Goal: Use online tool/utility: Utilize a website feature to perform a specific function

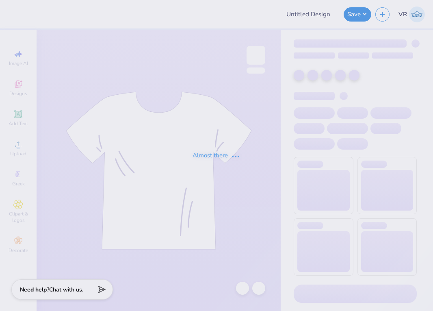
type input "Temple Agni"
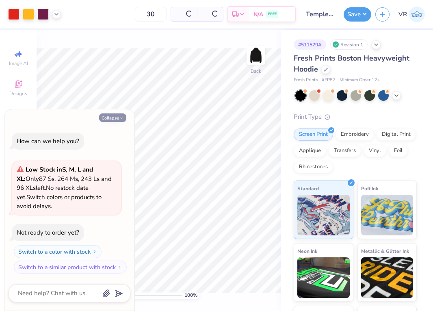
click at [114, 117] on button "Collapse" at bounding box center [112, 117] width 27 height 9
type textarea "x"
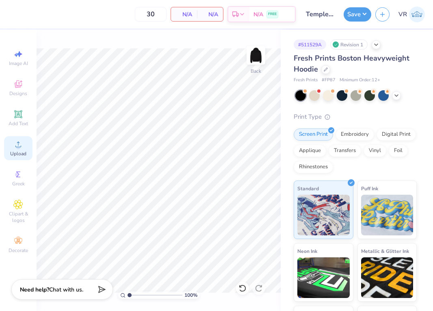
click at [20, 147] on icon at bounding box center [18, 144] width 6 height 6
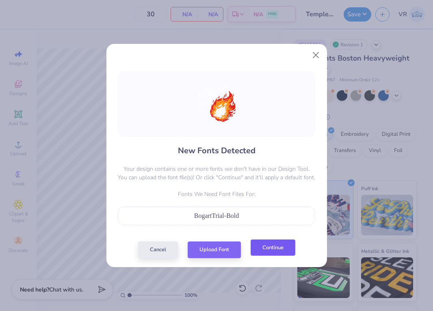
click at [276, 251] on button "Continue" at bounding box center [272, 247] width 45 height 17
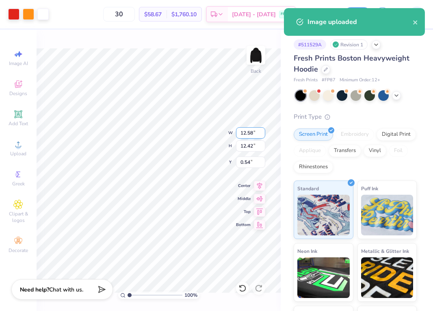
click at [252, 130] on input "12.58" at bounding box center [250, 132] width 29 height 11
type input "10.00"
type input "9.87"
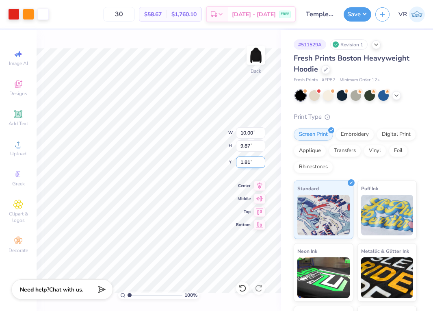
click at [253, 166] on input "1.81" at bounding box center [250, 161] width 29 height 11
type input "3.00"
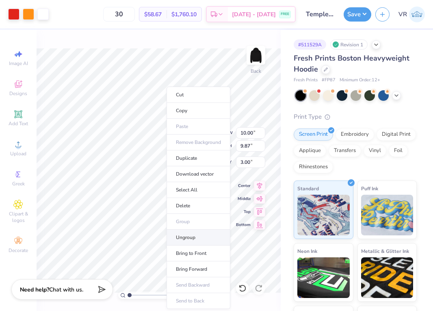
click at [183, 233] on li "Ungroup" at bounding box center [198, 237] width 64 height 16
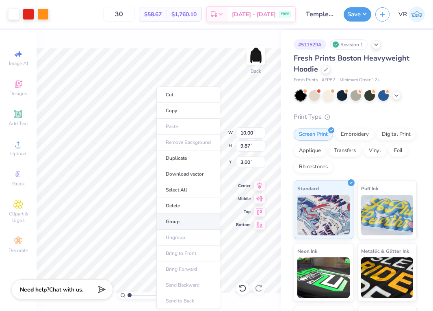
click at [181, 220] on li "Group" at bounding box center [188, 222] width 64 height 16
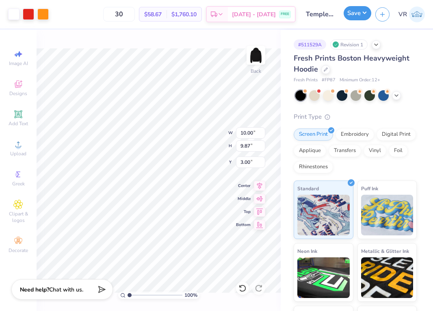
click at [354, 17] on button "Save" at bounding box center [357, 13] width 28 height 14
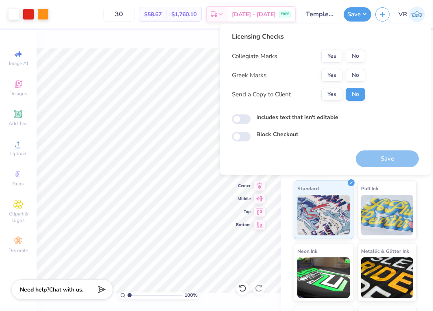
click at [354, 68] on div "Collegiate Marks Yes No Greek Marks Yes No Send a Copy to Client Yes No" at bounding box center [298, 75] width 133 height 51
click at [355, 54] on button "No" at bounding box center [354, 56] width 19 height 13
click at [360, 77] on button "No" at bounding box center [354, 75] width 19 height 13
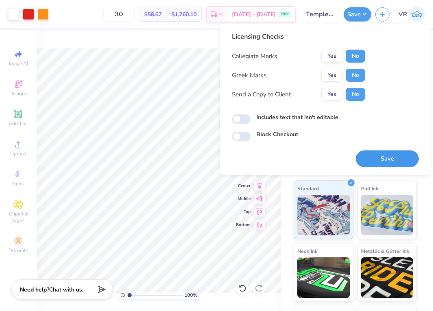
click at [396, 162] on button "Save" at bounding box center [387, 158] width 63 height 17
